Goal: Information Seeking & Learning: Stay updated

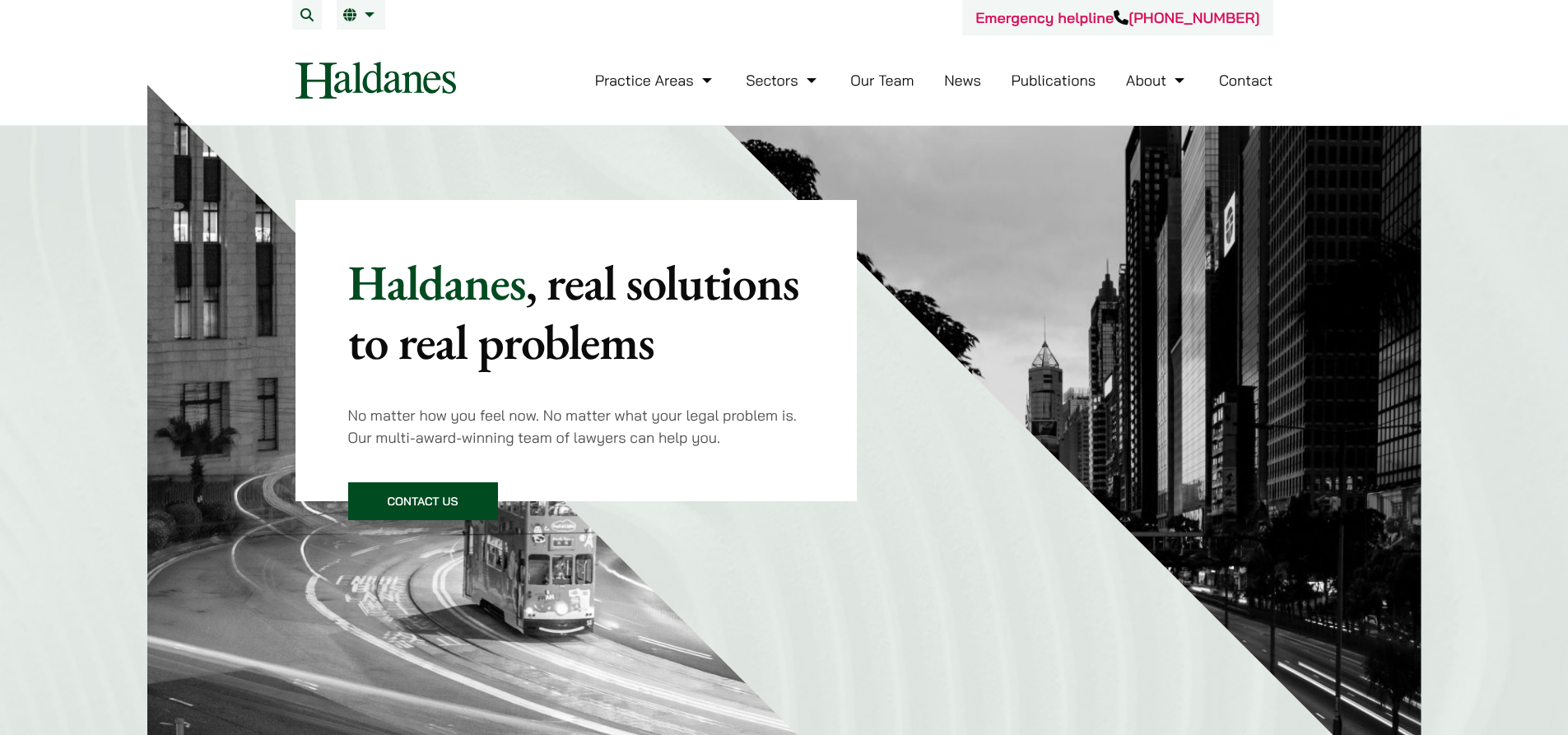
click at [956, 79] on link "News" at bounding box center [962, 80] width 37 height 19
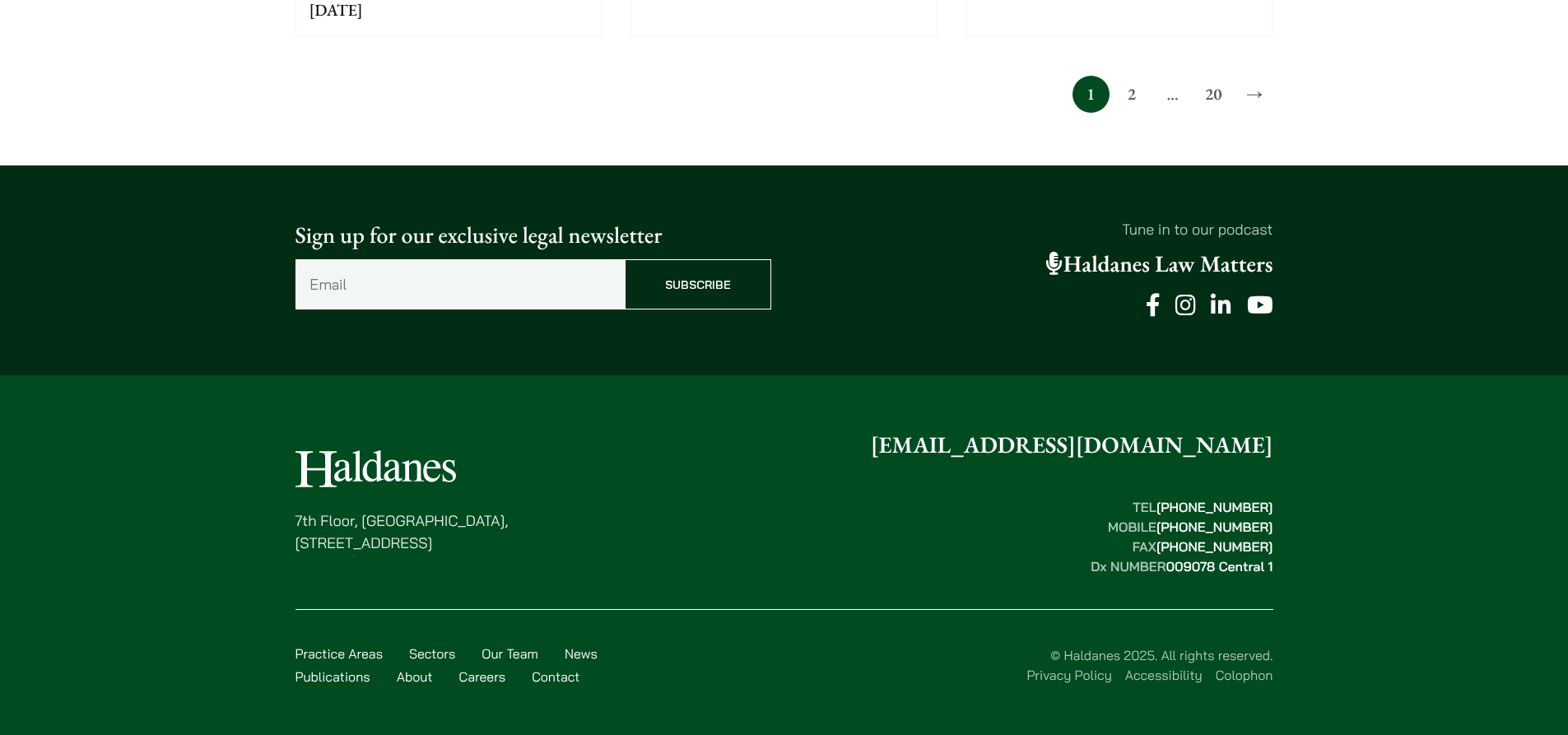
scroll to position [1399, 0]
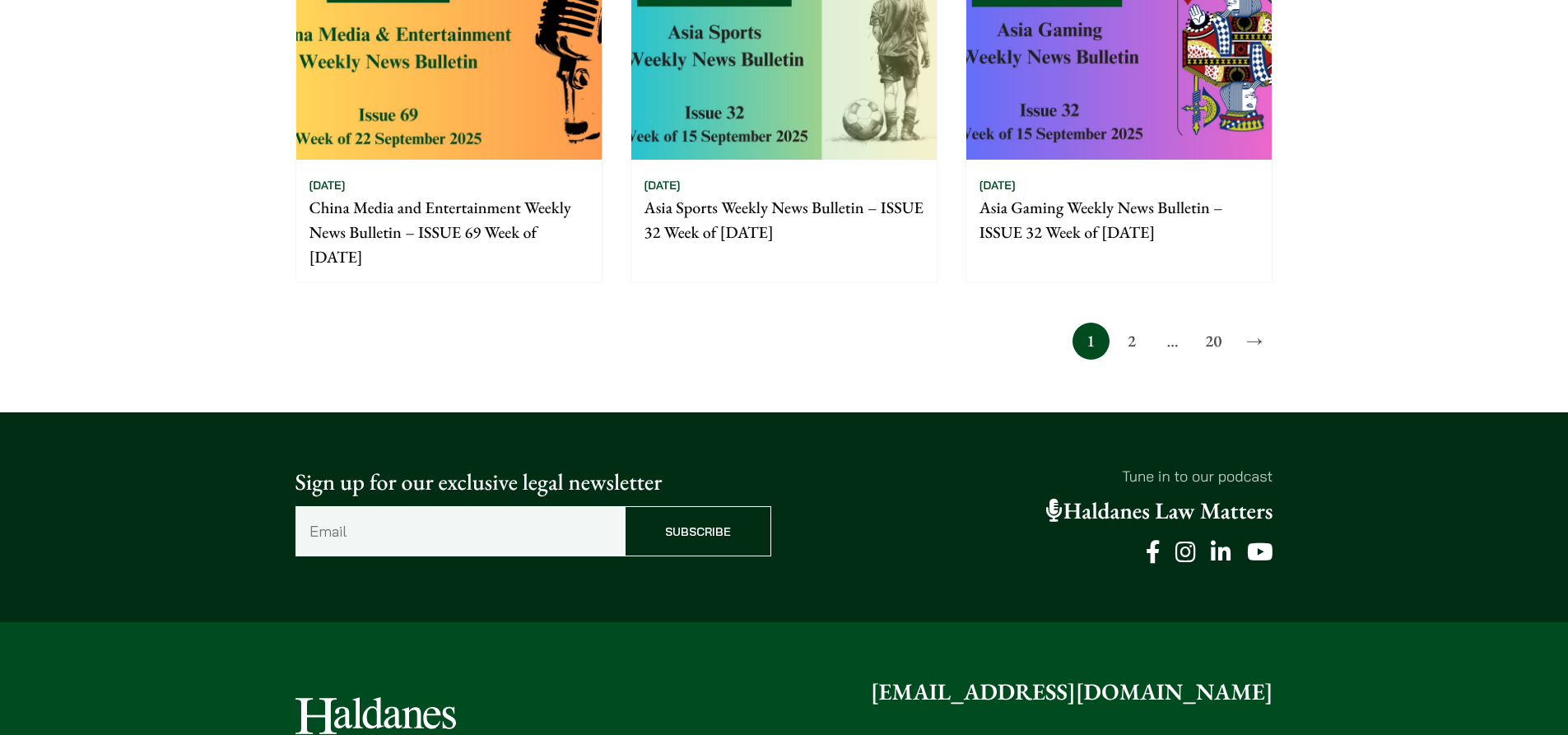
click at [1172, 340] on span "…" at bounding box center [1172, 341] width 37 height 37
click at [1138, 344] on link "2" at bounding box center [1131, 341] width 37 height 37
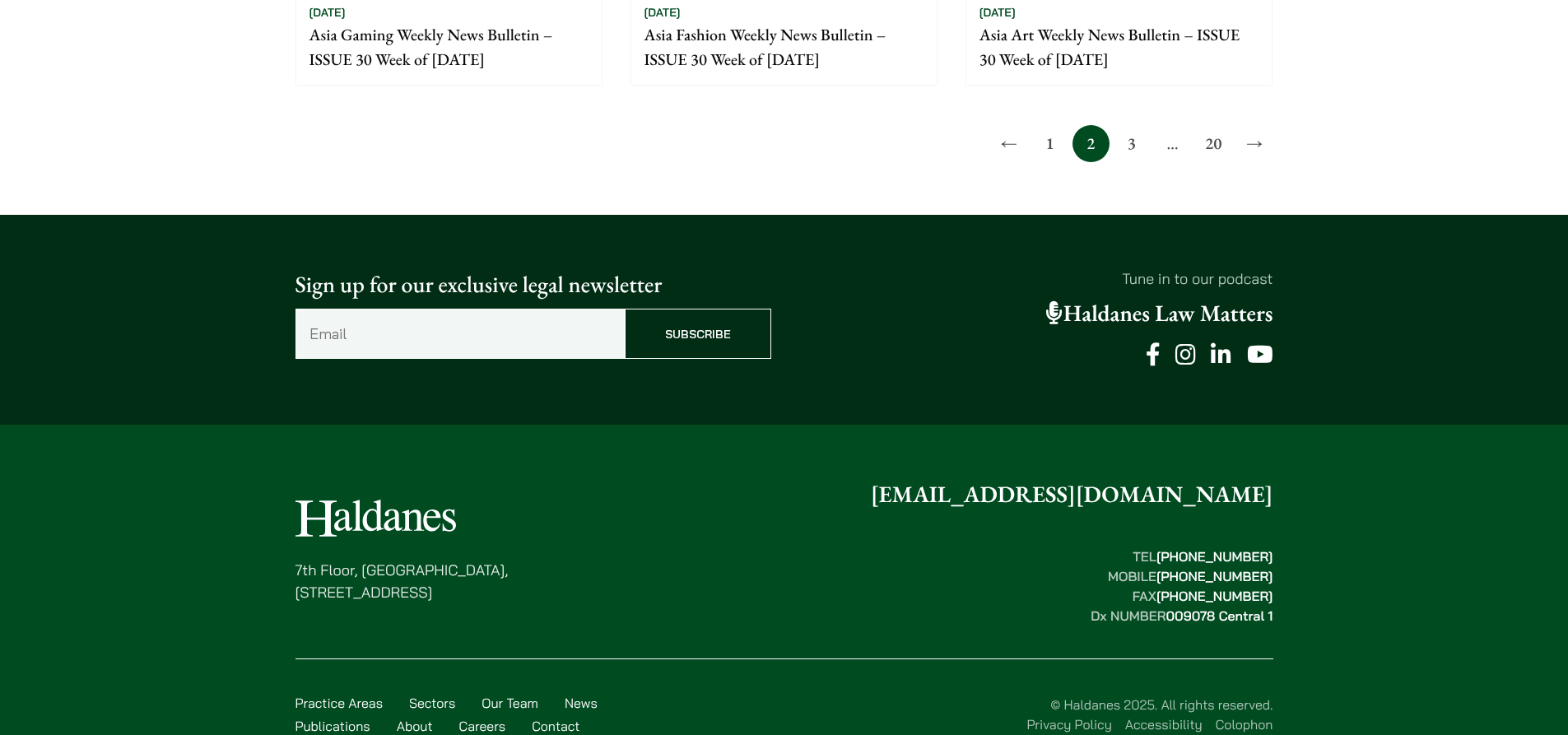
scroll to position [1567, 0]
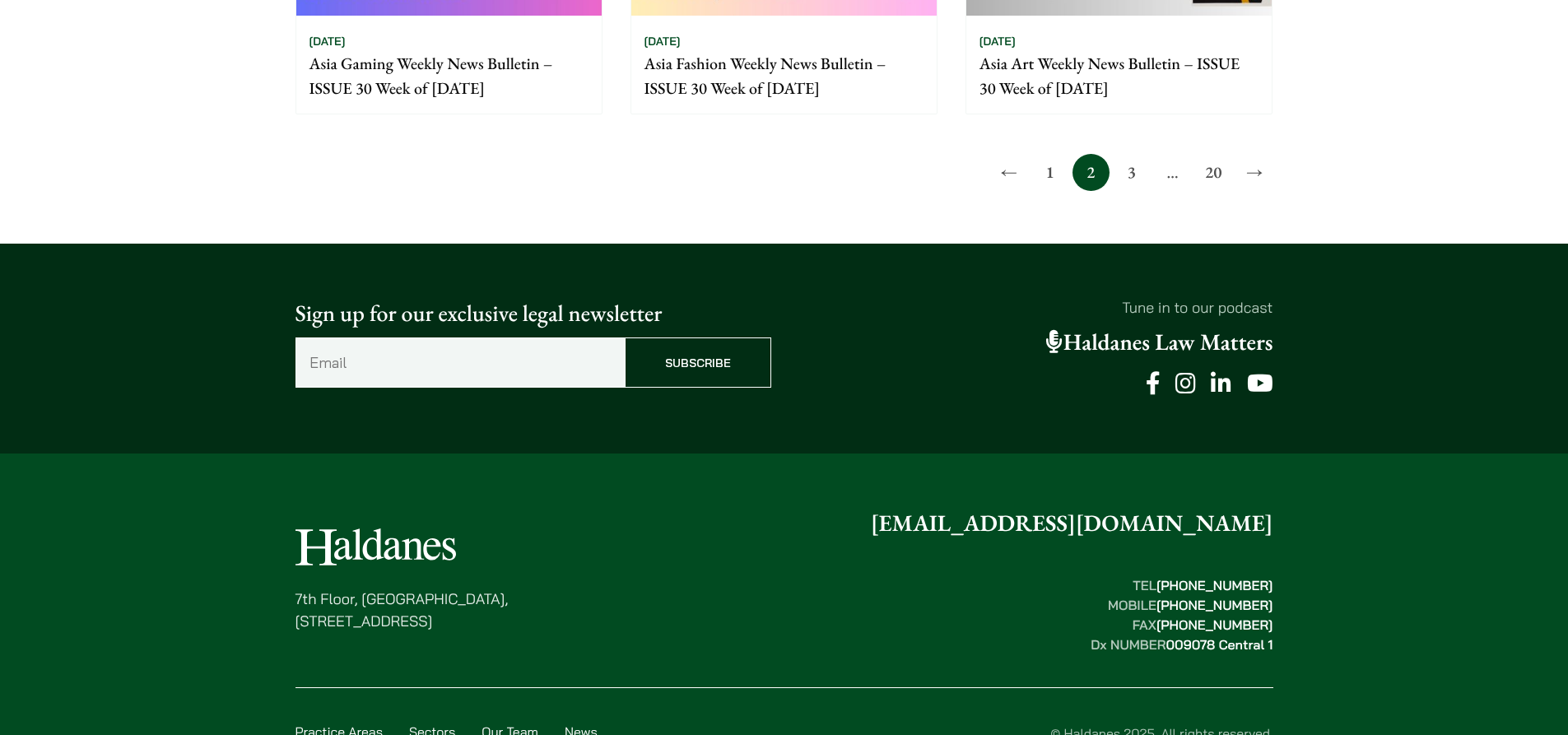
click at [1124, 178] on link "3" at bounding box center [1131, 172] width 37 height 37
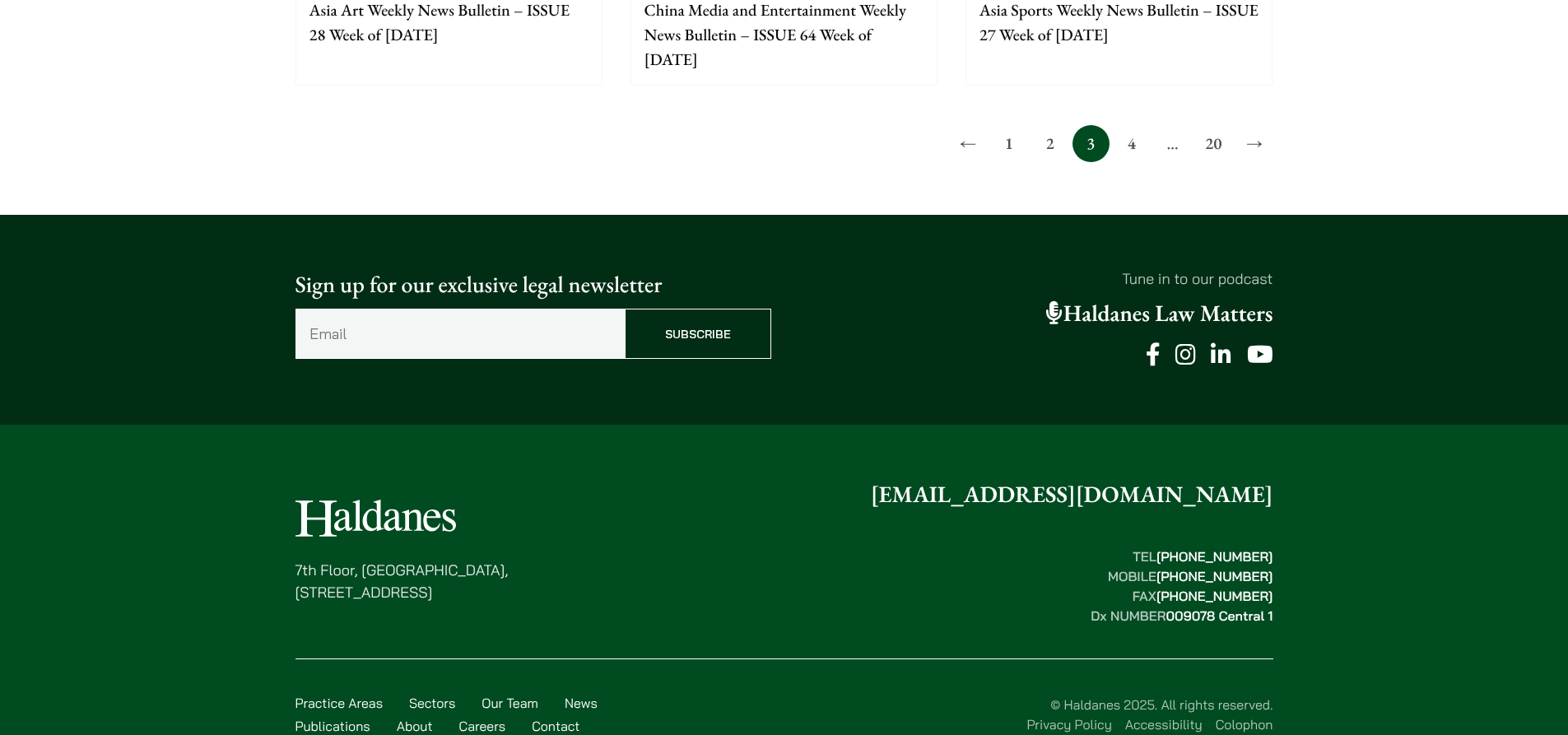
scroll to position [1593, 0]
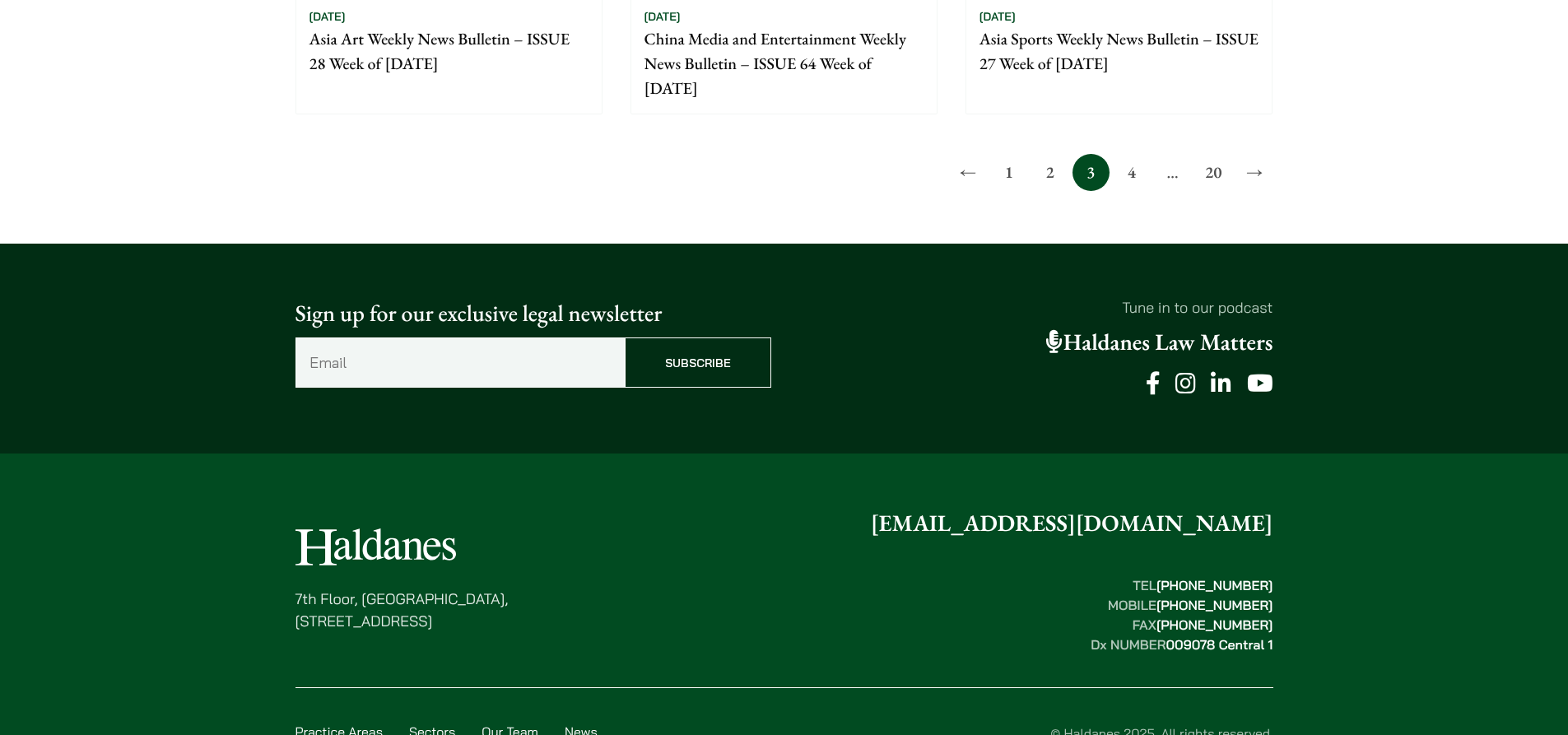
click at [1248, 177] on link "→" at bounding box center [1255, 172] width 37 height 37
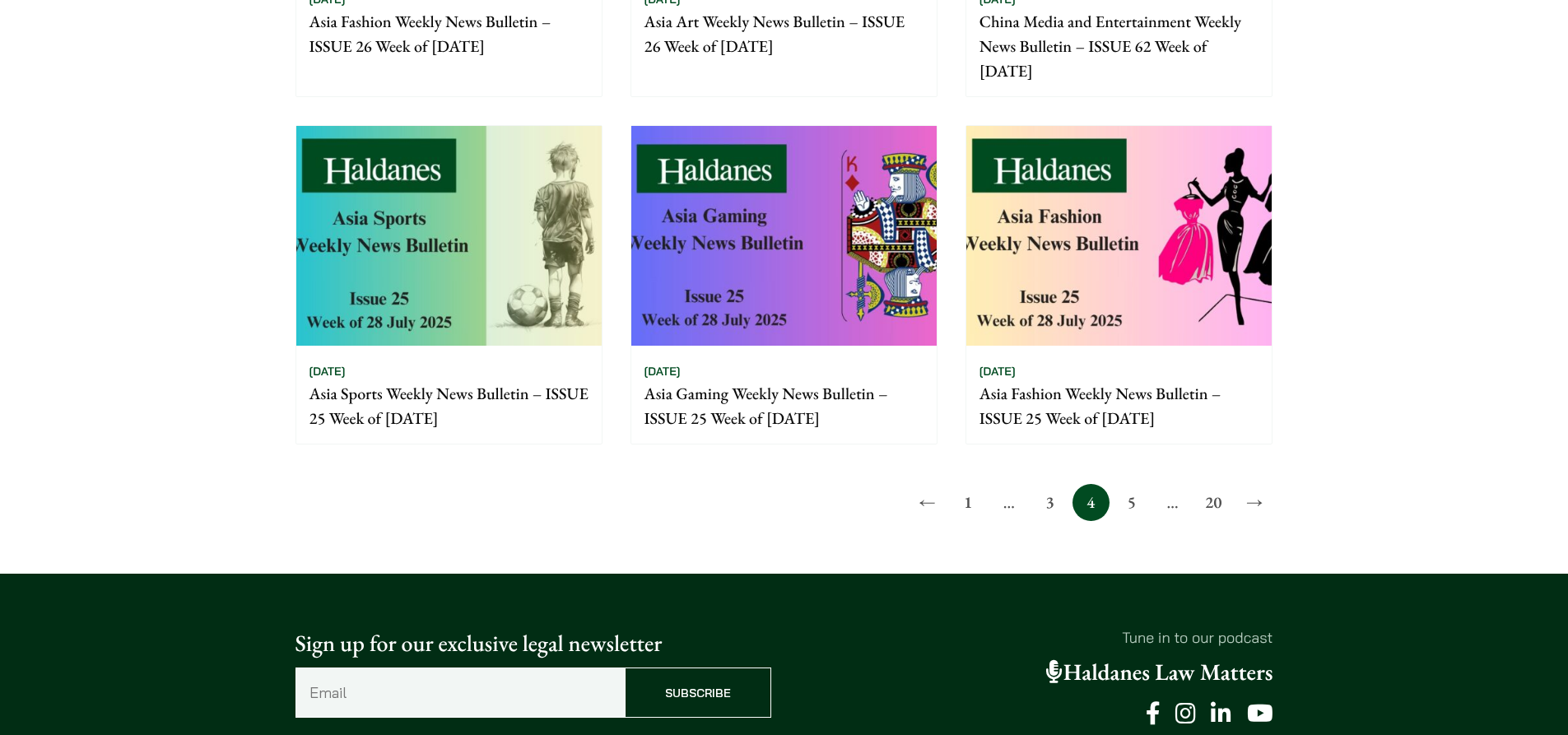
scroll to position [1567, 0]
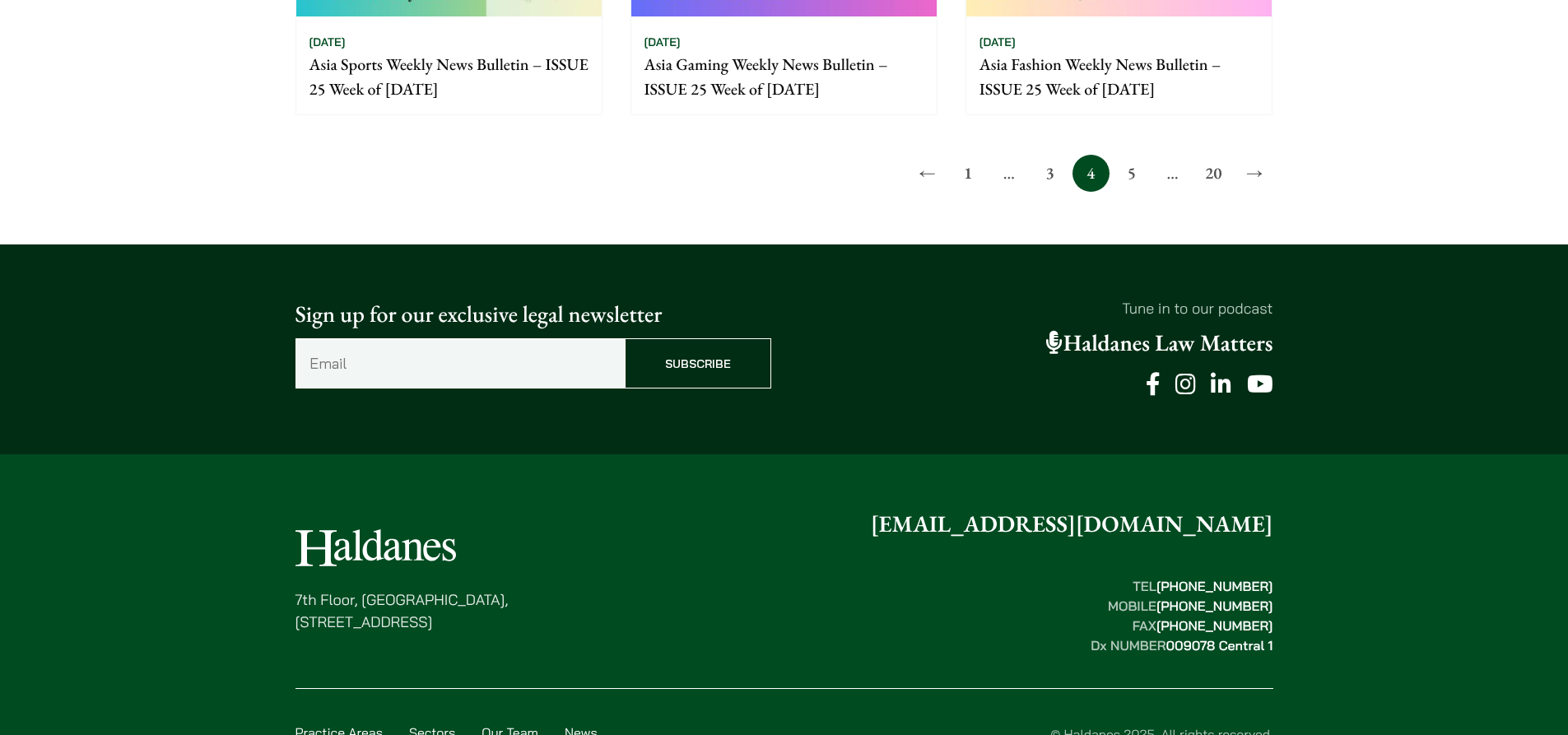
click at [1261, 173] on link "→" at bounding box center [1255, 173] width 37 height 37
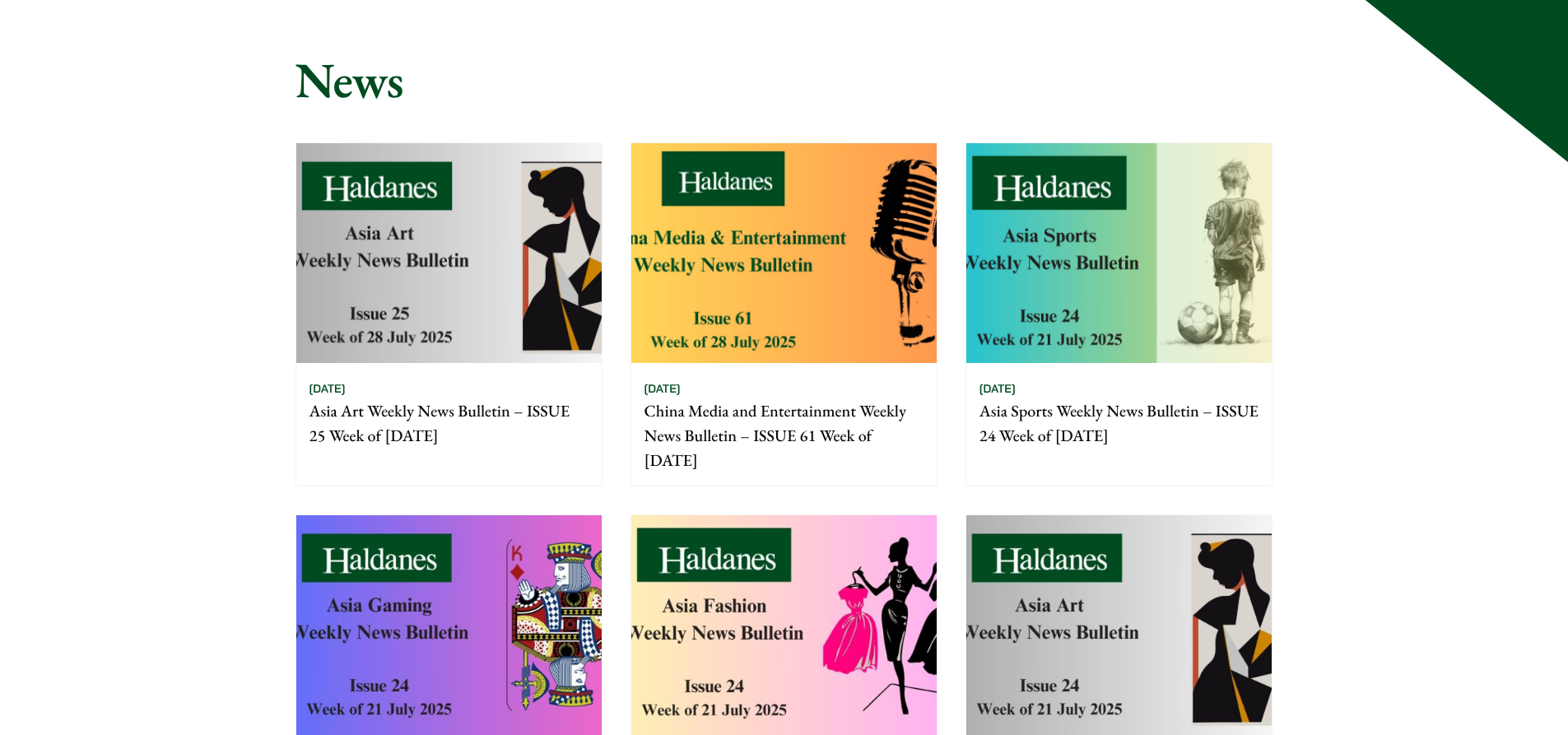
scroll to position [247, 0]
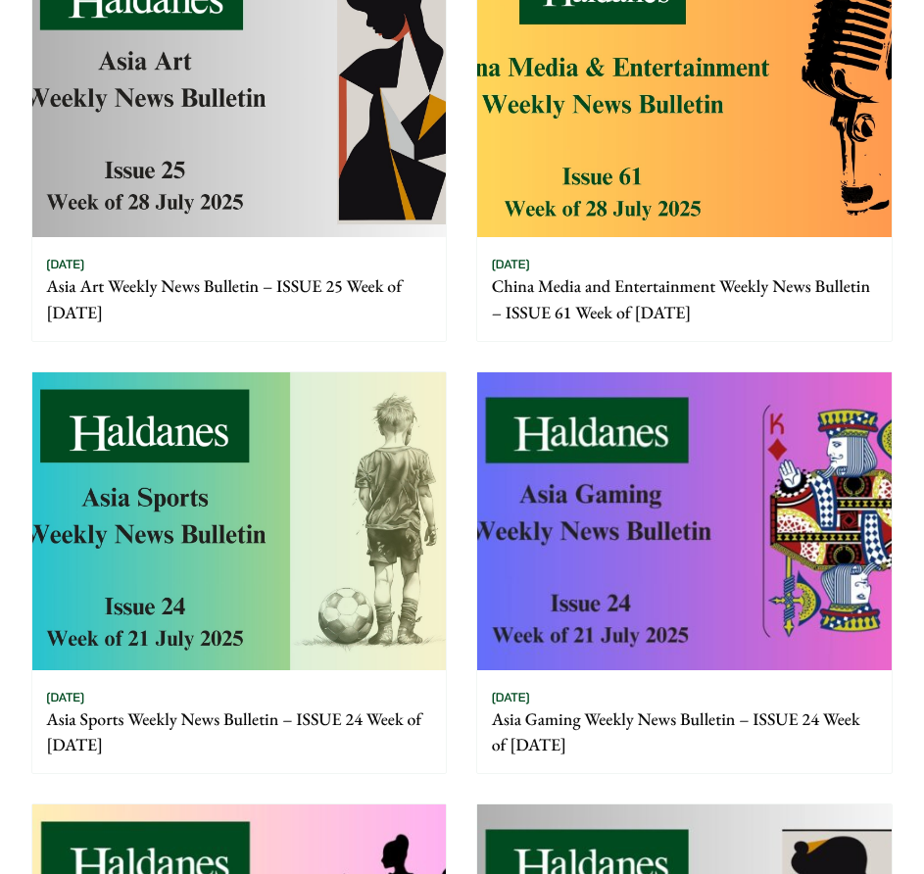
click at [336, 265] on div "01/08/2025 Asia Art Weekly News Bulletin – ISSUE 25 Week of 28 July 2025" at bounding box center [239, 289] width 414 height 104
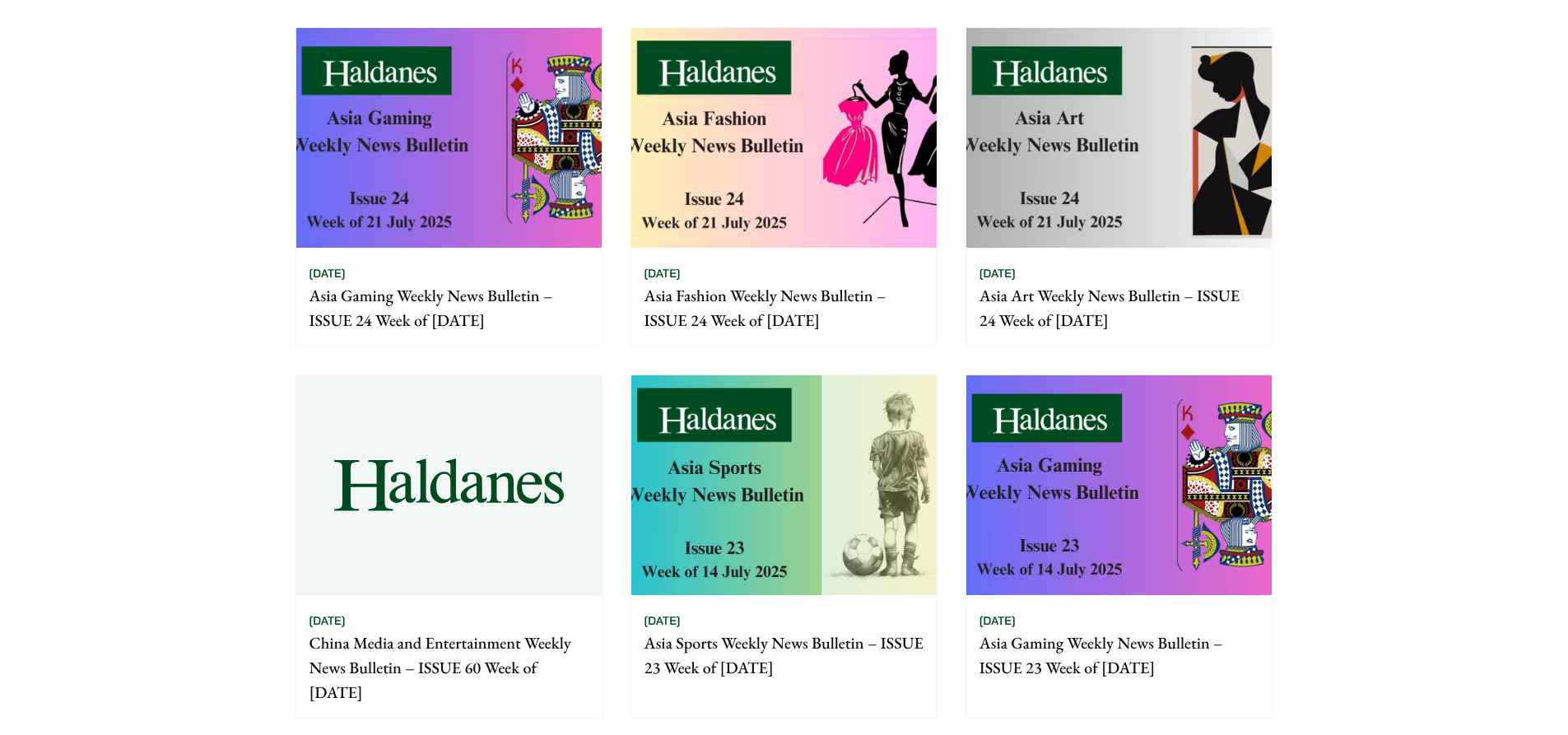
scroll to position [604, 0]
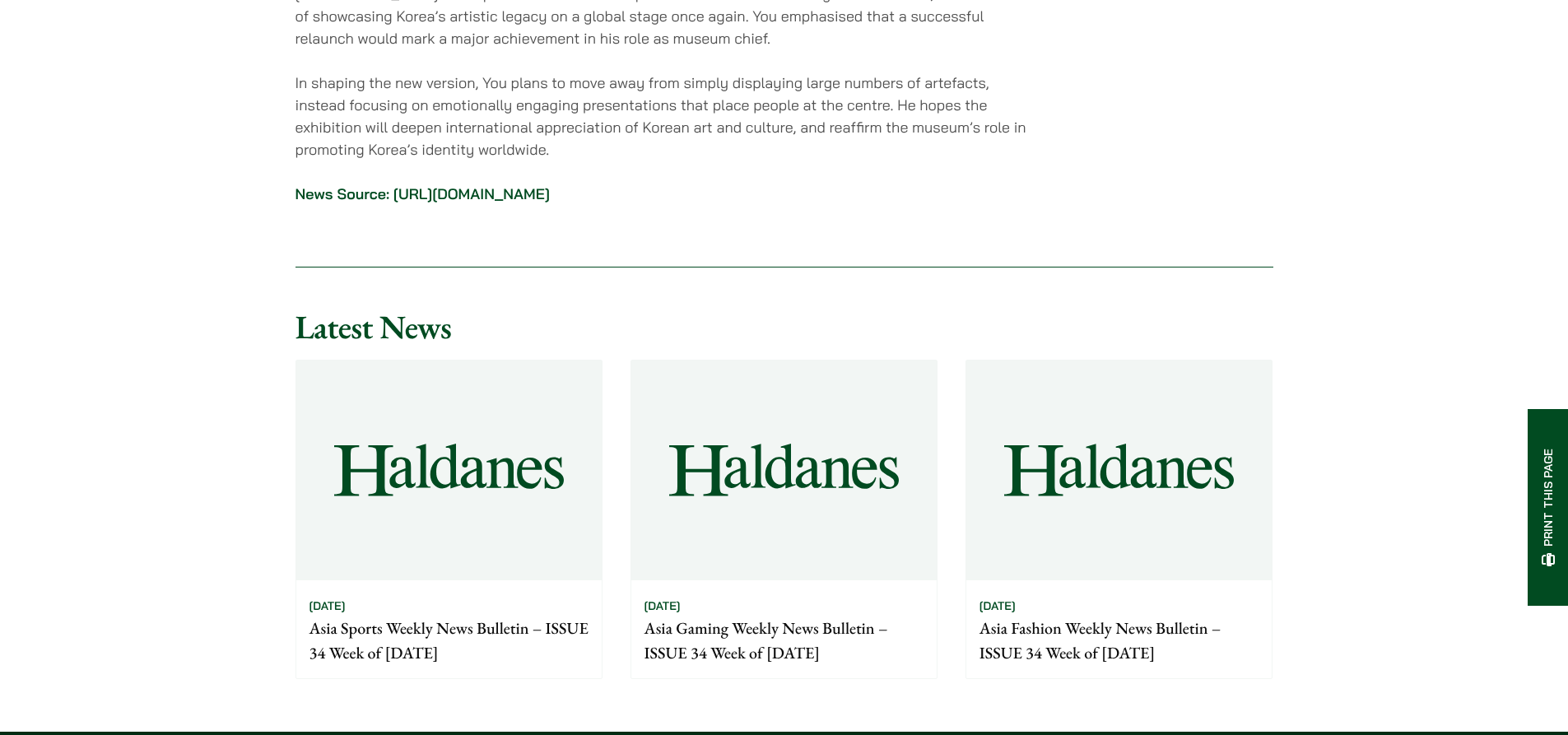
scroll to position [4292, 0]
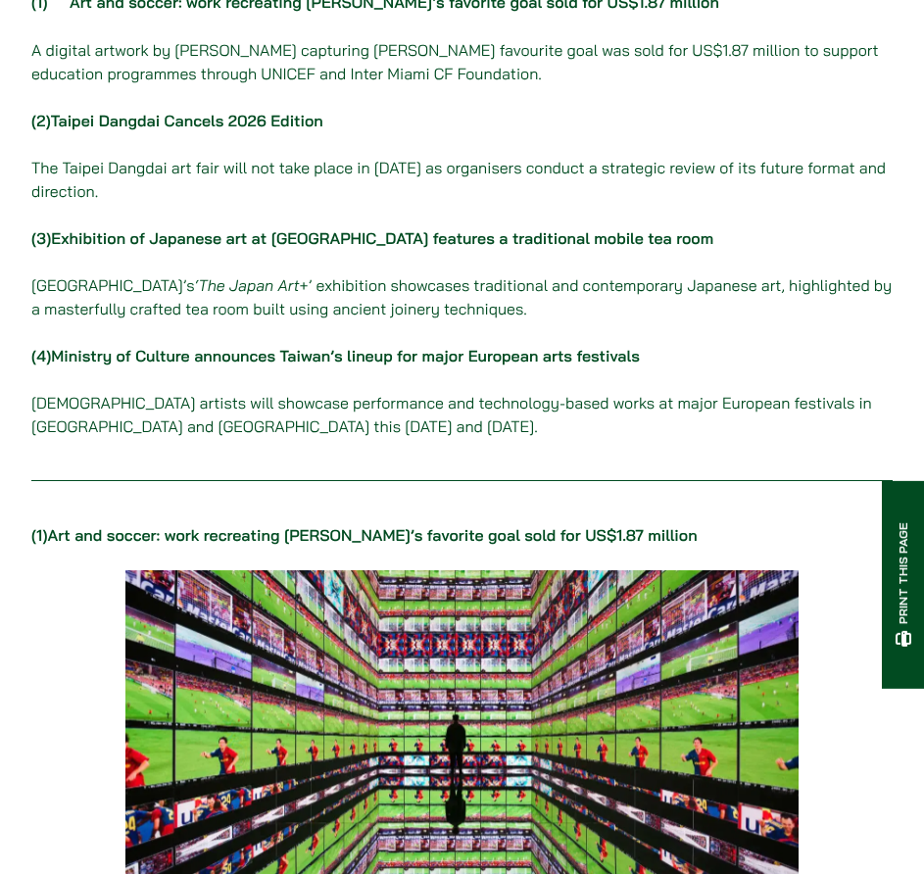
scroll to position [490, 0]
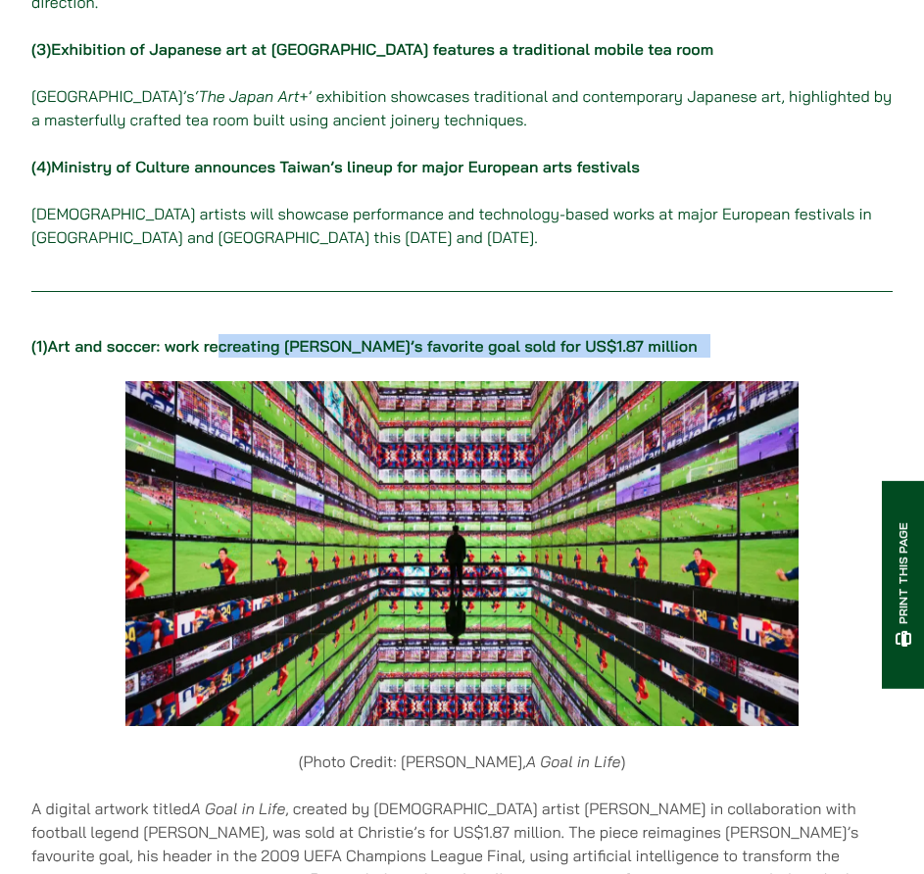
drag, startPoint x: 250, startPoint y: 351, endPoint x: 690, endPoint y: 334, distance: 440.4
click at [688, 334] on p "(1) Art and soccer: work recreating Messi’s favorite goal sold for US$1.87 mill…" at bounding box center [462, 346] width 862 height 24
click at [703, 340] on p "(1) Art and soccer: work recreating Messi’s favorite goal sold for US$1.87 mill…" at bounding box center [462, 346] width 862 height 24
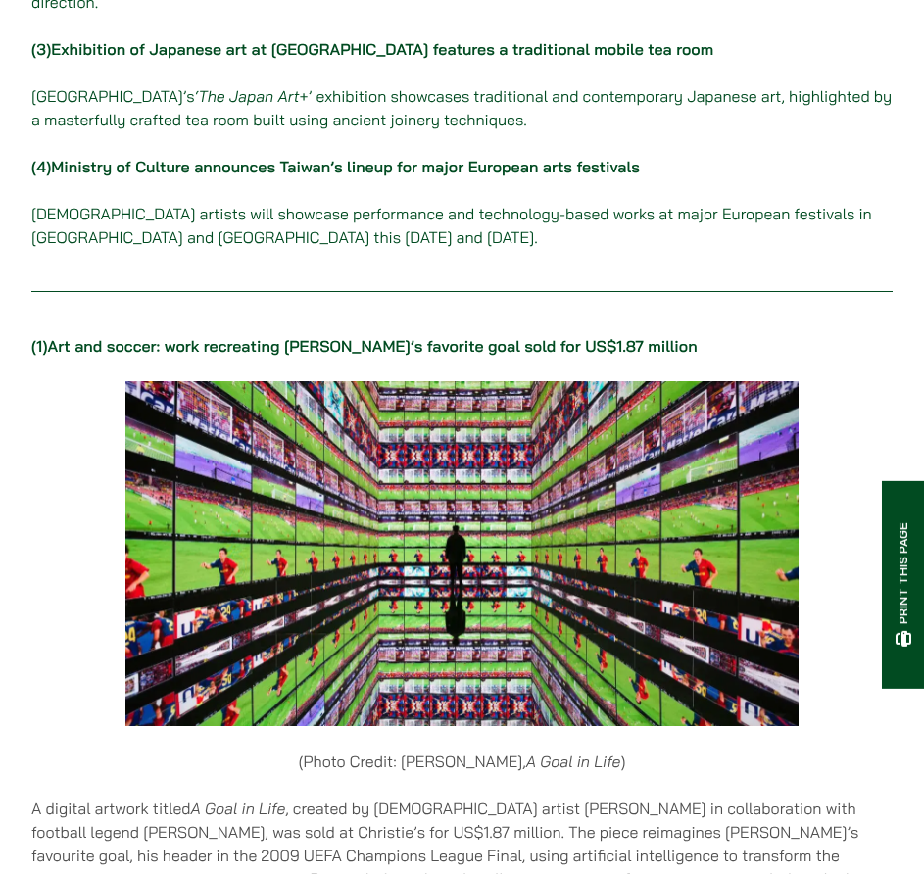
click at [606, 346] on link "Art and soccer: work recreating Messi’s favorite goal sold for US$1.87 million" at bounding box center [373, 346] width 650 height 20
click at [573, 344] on link "Art and soccer: work recreating Messi’s favorite goal sold for US$1.87 million" at bounding box center [373, 346] width 650 height 20
click at [469, 350] on link "Art and soccer: work recreating Messi’s favorite goal sold for US$1.87 million" at bounding box center [373, 346] width 650 height 20
click at [432, 349] on link "Art and soccer: work recreating Messi’s favorite goal sold for US$1.87 million" at bounding box center [373, 346] width 650 height 20
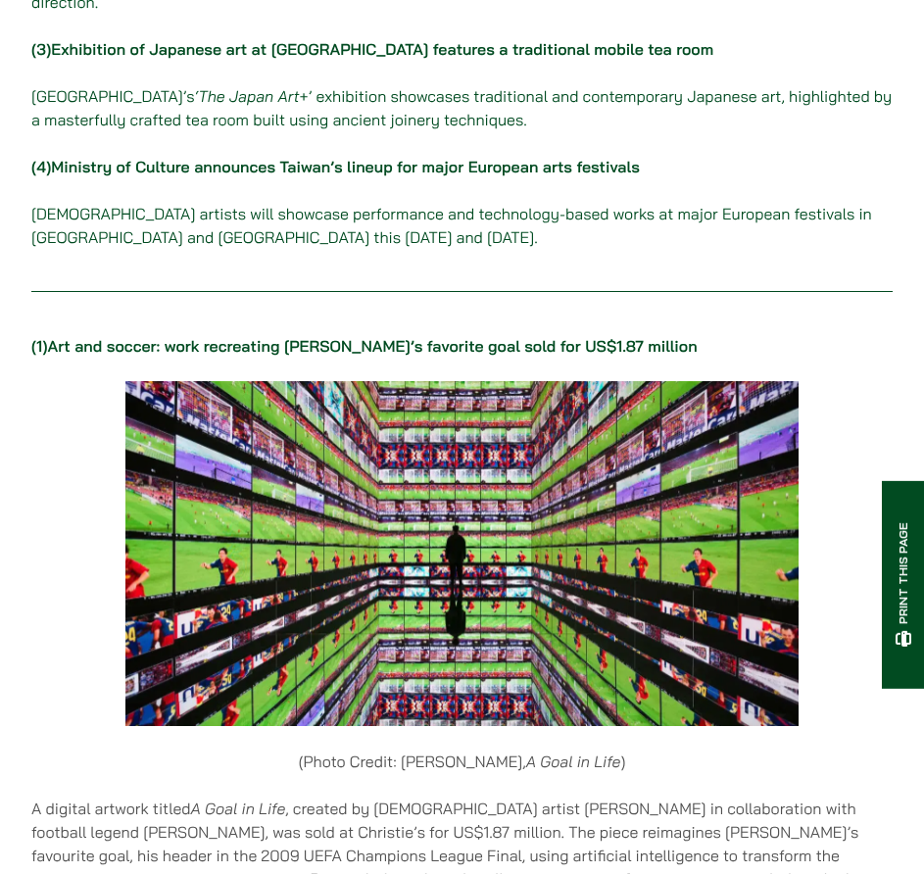
click at [367, 345] on link "Art and soccer: work recreating Messi’s favorite goal sold for US$1.87 million" at bounding box center [373, 346] width 650 height 20
click at [92, 411] on div at bounding box center [462, 554] width 862 height 346
click at [149, 340] on link "Art and soccer: work recreating Messi’s favorite goal sold for US$1.87 million" at bounding box center [373, 346] width 650 height 20
click at [142, 159] on link "Ministry of Culture announces Taiwan’s lineup for major European arts festivals" at bounding box center [345, 167] width 588 height 20
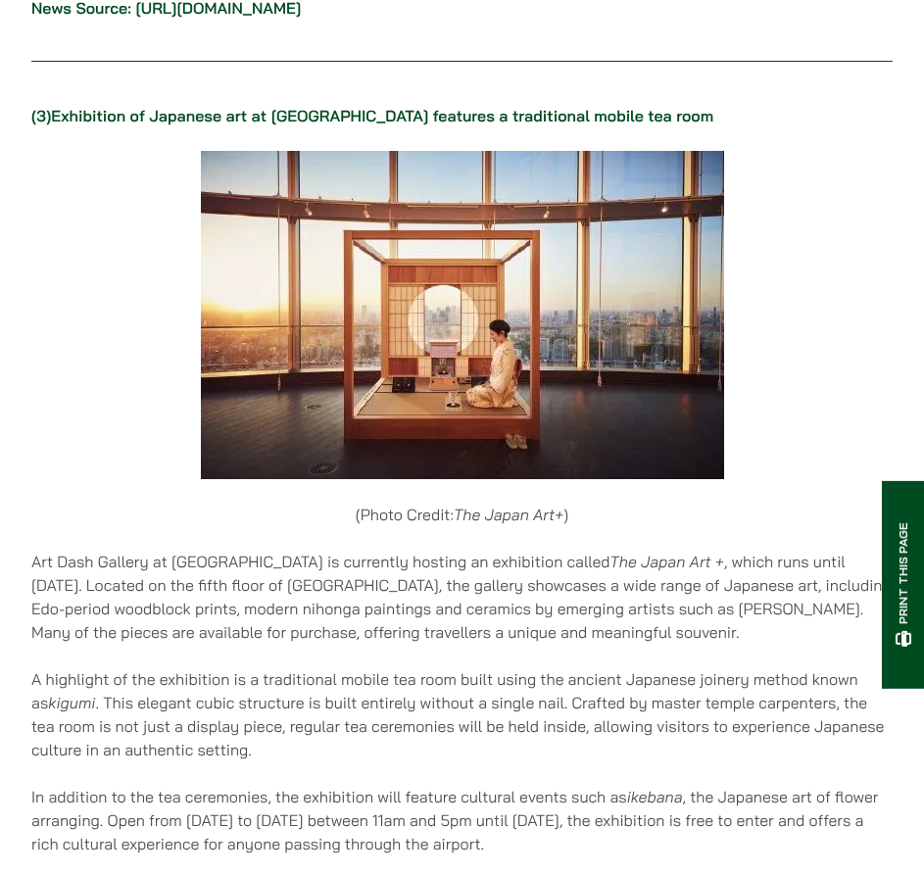
scroll to position [2744, 0]
